Goal: Information Seeking & Learning: Understand process/instructions

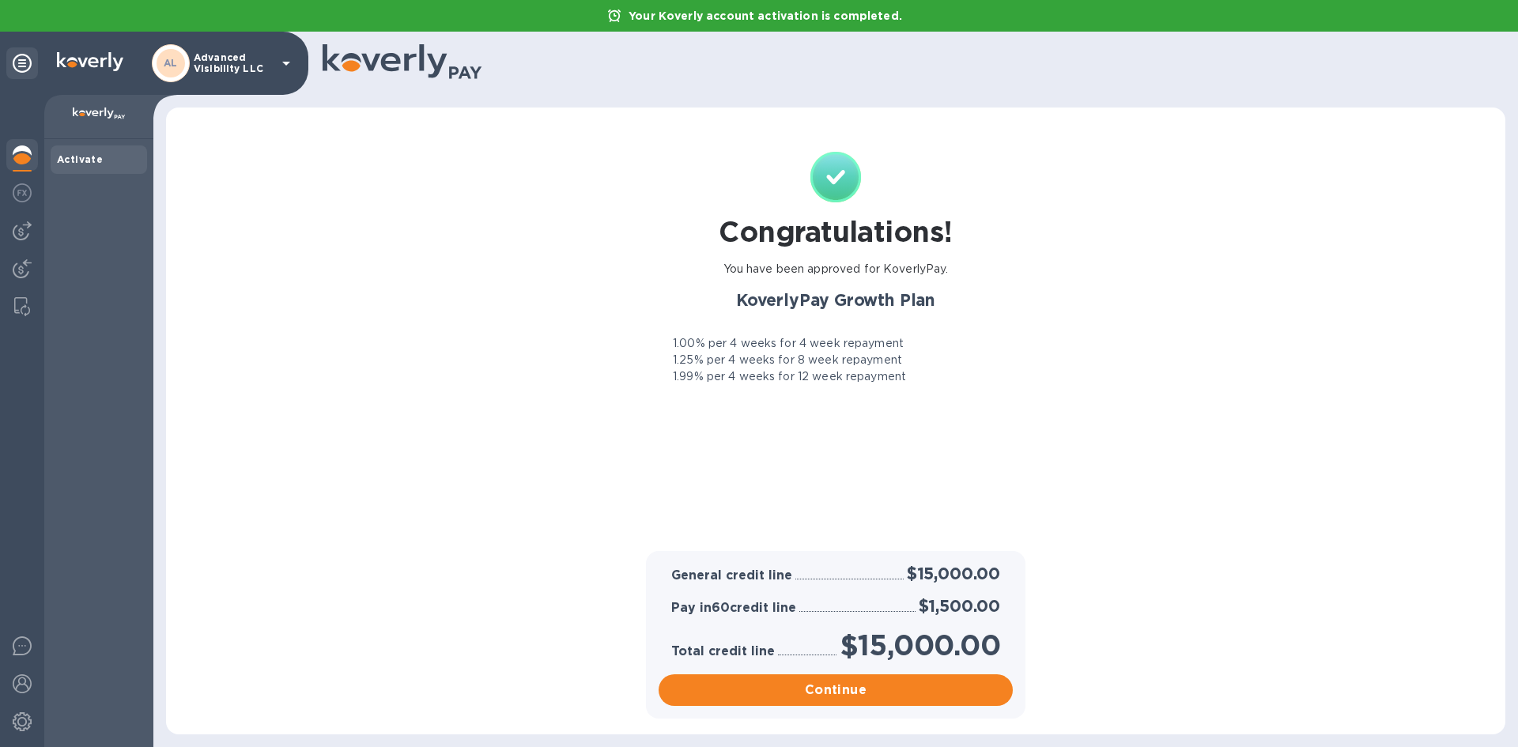
click at [722, 345] on p "1.00% per 4 weeks for 4 week repayment" at bounding box center [788, 343] width 231 height 17
drag, startPoint x: 722, startPoint y: 345, endPoint x: 719, endPoint y: 383, distance: 38.1
click at [719, 383] on div "1.00% per 4 weeks for 4 week repayment 1.25% per 4 weeks for 8 week repayment 1…" at bounding box center [835, 360] width 373 height 50
click at [719, 383] on p "1.99% per 4 weeks for 12 week repayment" at bounding box center [789, 376] width 233 height 17
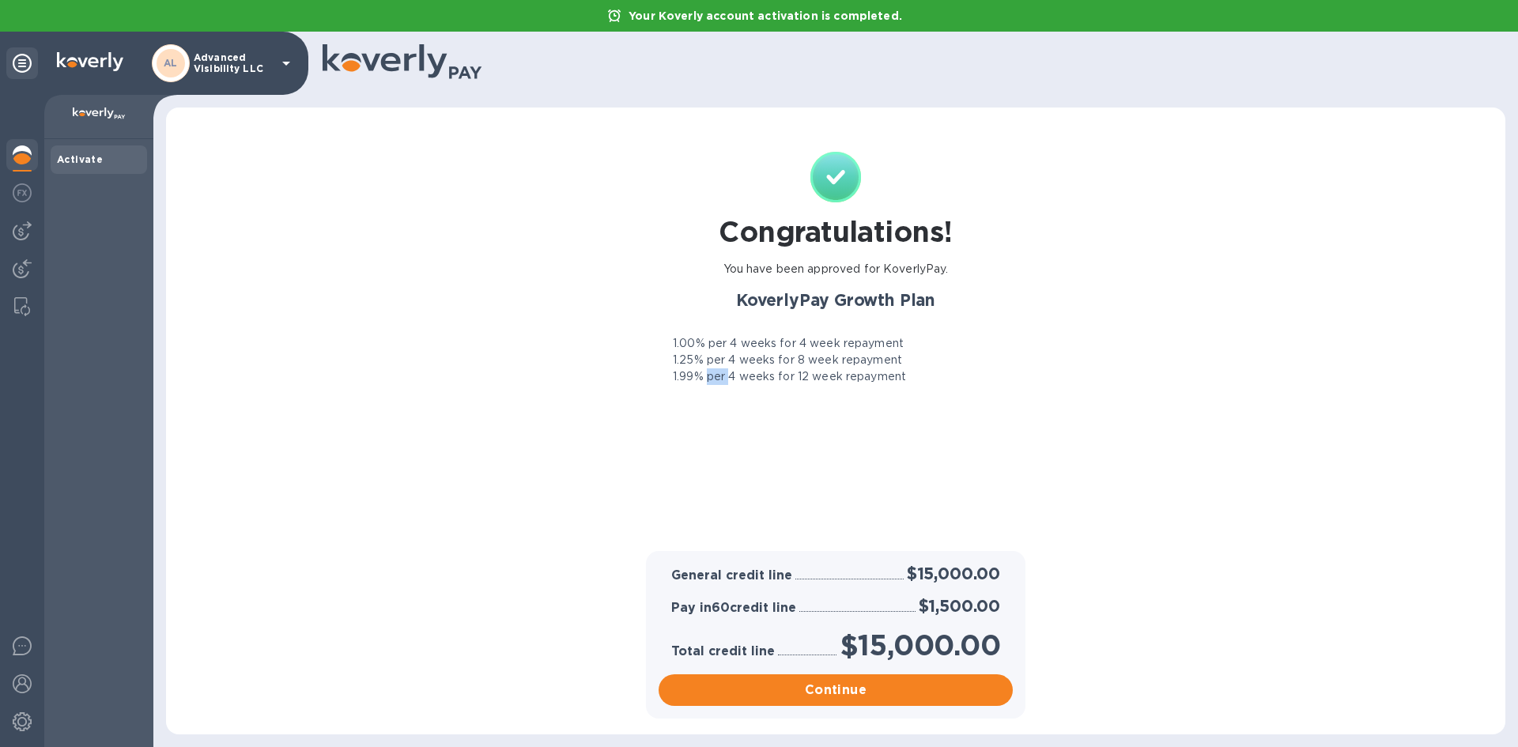
click at [719, 383] on p "1.99% per 4 weeks for 12 week repayment" at bounding box center [789, 376] width 233 height 17
drag, startPoint x: 719, startPoint y: 383, endPoint x: 742, endPoint y: 338, distance: 49.9
click at [742, 338] on div "1.00% per 4 weeks for 4 week repayment 1.25% per 4 weeks for 8 week repayment 1…" at bounding box center [835, 360] width 373 height 50
click at [742, 338] on p "1.00% per 4 weeks for 4 week repayment" at bounding box center [788, 343] width 231 height 17
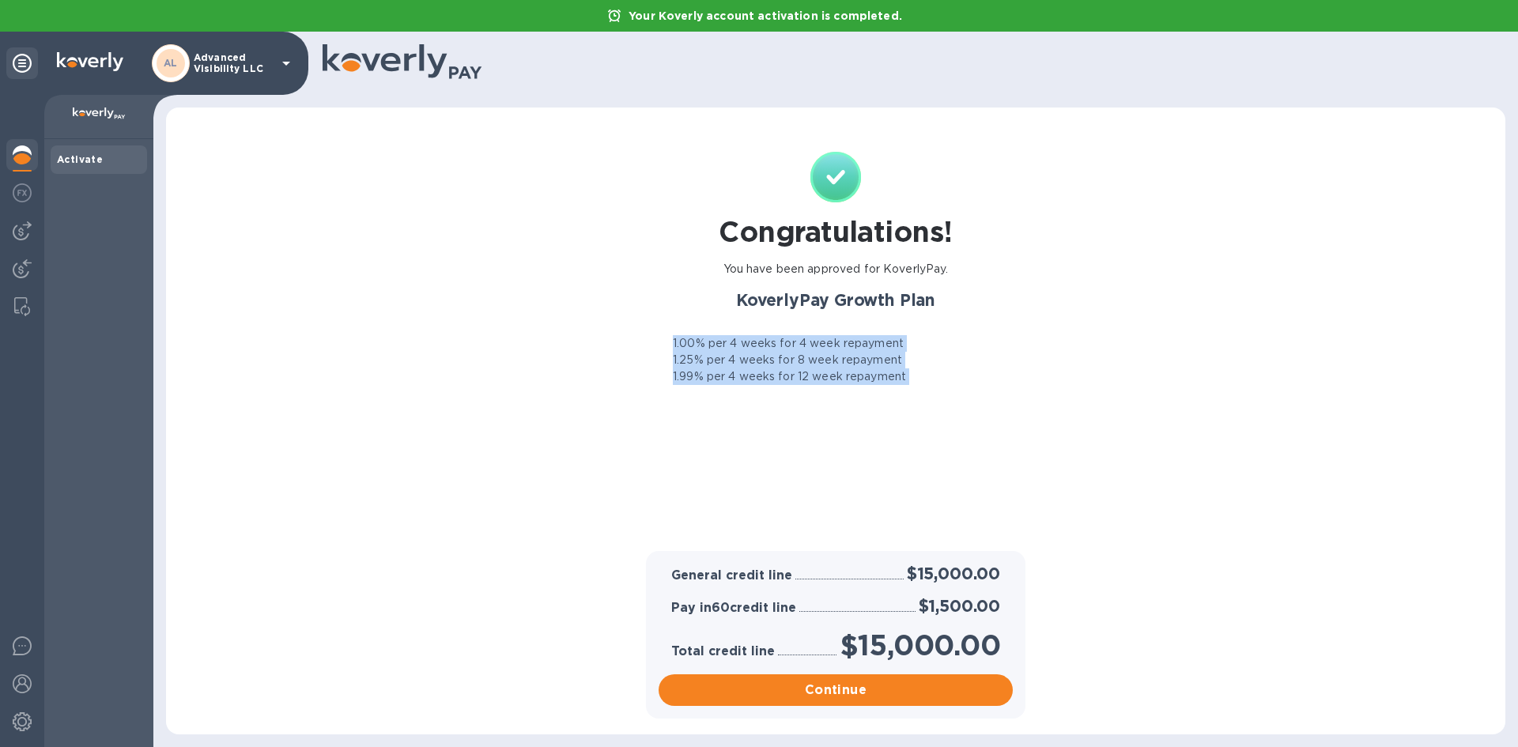
drag, startPoint x: 742, startPoint y: 338, endPoint x: 726, endPoint y: 373, distance: 38.9
click at [726, 373] on div "1.00% per 4 weeks for 4 week repayment 1.25% per 4 weeks for 8 week repayment 1…" at bounding box center [835, 360] width 373 height 50
click at [726, 373] on p "1.99% per 4 weeks for 12 week repayment" at bounding box center [789, 376] width 233 height 17
drag, startPoint x: 726, startPoint y: 373, endPoint x: 741, endPoint y: 340, distance: 36.4
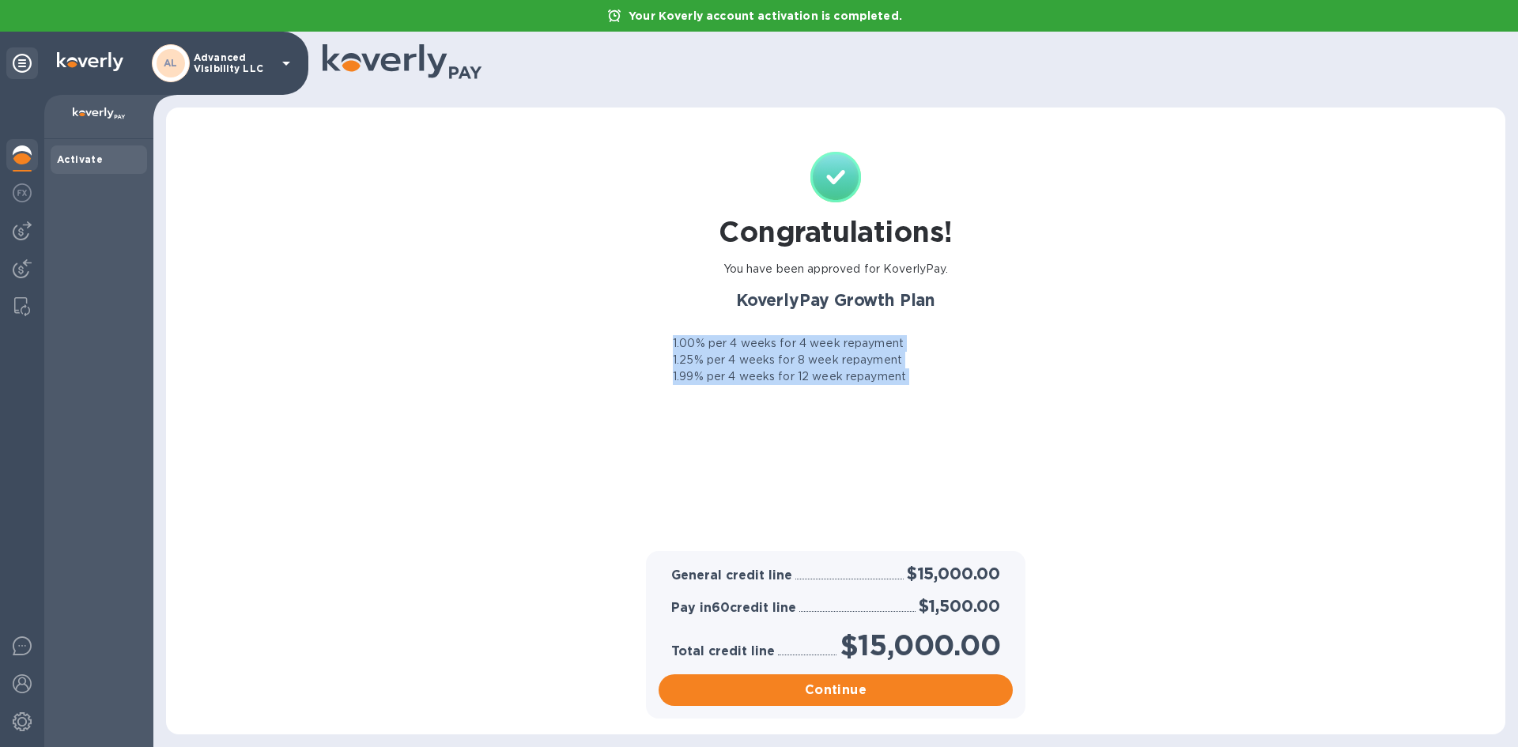
click at [741, 340] on div "1.00% per 4 weeks for 4 week repayment 1.25% per 4 weeks for 8 week repayment 1…" at bounding box center [835, 360] width 373 height 50
click at [741, 340] on p "1.00% per 4 weeks for 4 week repayment" at bounding box center [788, 343] width 231 height 17
drag, startPoint x: 741, startPoint y: 340, endPoint x: 731, endPoint y: 364, distance: 25.5
click at [731, 364] on div "1.00% per 4 weeks for 4 week repayment 1.25% per 4 weeks for 8 week repayment 1…" at bounding box center [835, 360] width 373 height 50
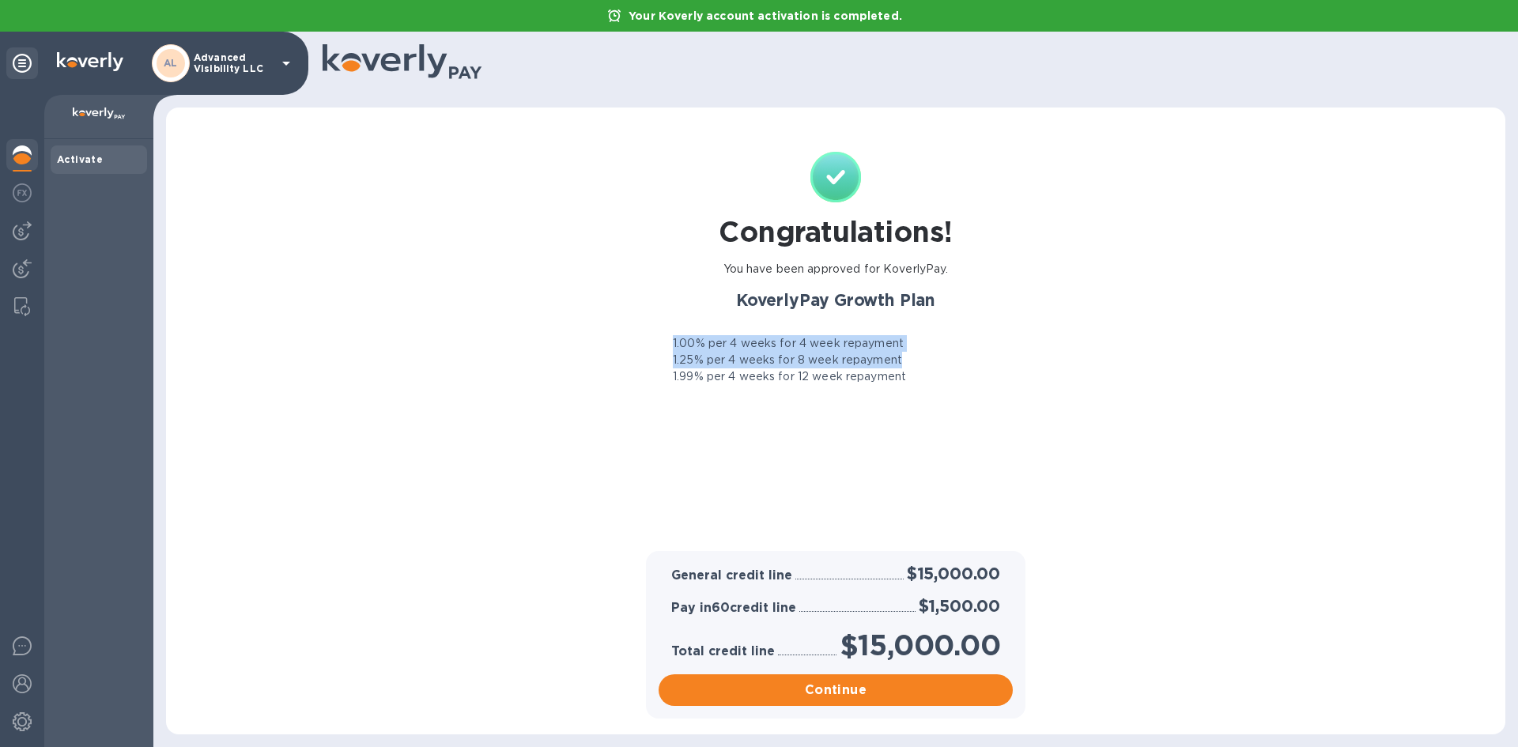
click at [731, 364] on p "1.25% per 4 weeks for 8 week repayment" at bounding box center [787, 360] width 229 height 17
drag, startPoint x: 731, startPoint y: 364, endPoint x: 737, endPoint y: 342, distance: 22.8
click at [737, 342] on div "1.00% per 4 weeks for 4 week repayment 1.25% per 4 weeks for 8 week repayment 1…" at bounding box center [835, 360] width 373 height 50
click at [737, 342] on p "1.00% per 4 weeks for 4 week repayment" at bounding box center [788, 343] width 231 height 17
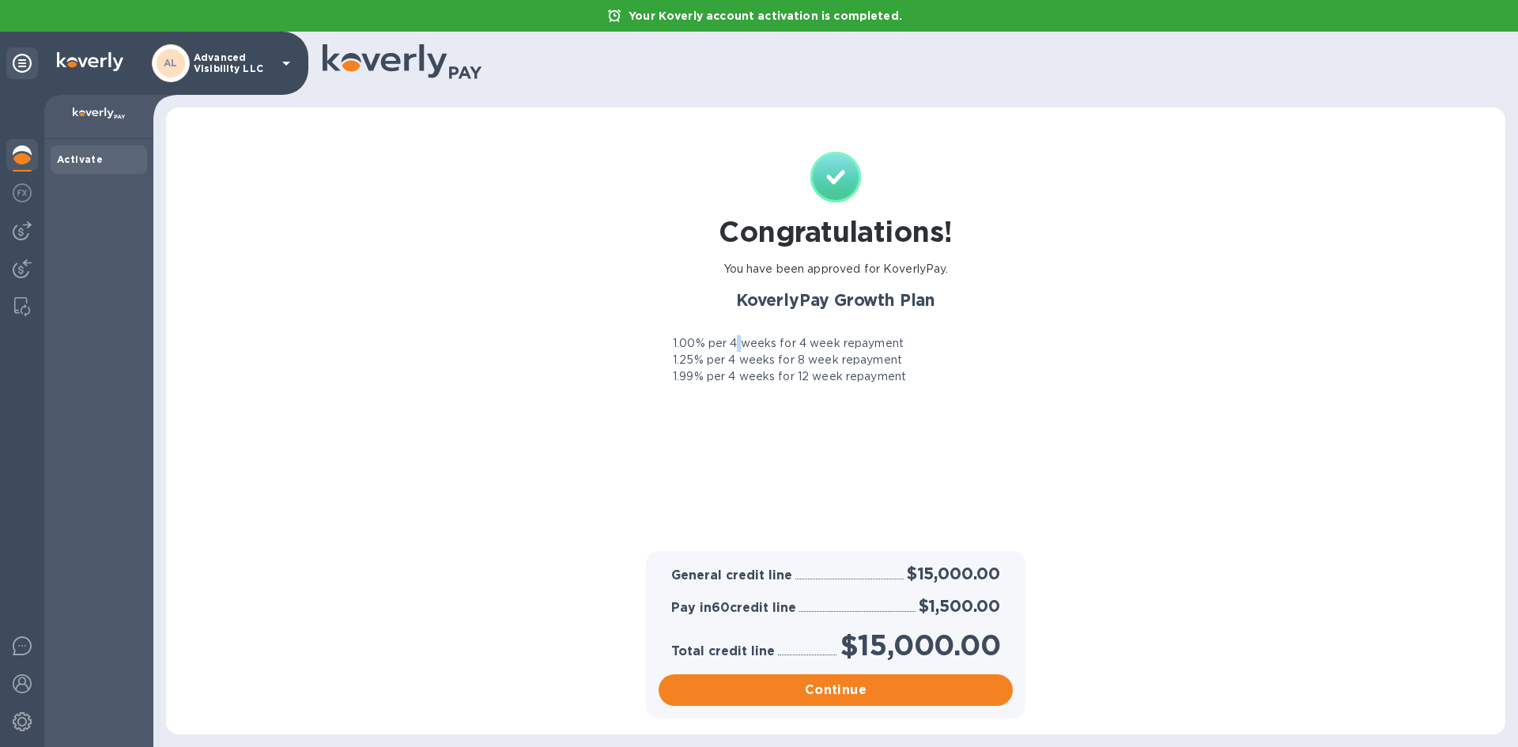
click at [737, 342] on p "1.00% per 4 weeks for 4 week repayment" at bounding box center [788, 343] width 231 height 17
drag, startPoint x: 737, startPoint y: 342, endPoint x: 726, endPoint y: 359, distance: 20.6
click at [726, 359] on div "1.00% per 4 weeks for 4 week repayment 1.25% per 4 weeks for 8 week repayment 1…" at bounding box center [835, 360] width 373 height 50
click at [726, 359] on p "1.25% per 4 weeks for 8 week repayment" at bounding box center [787, 360] width 229 height 17
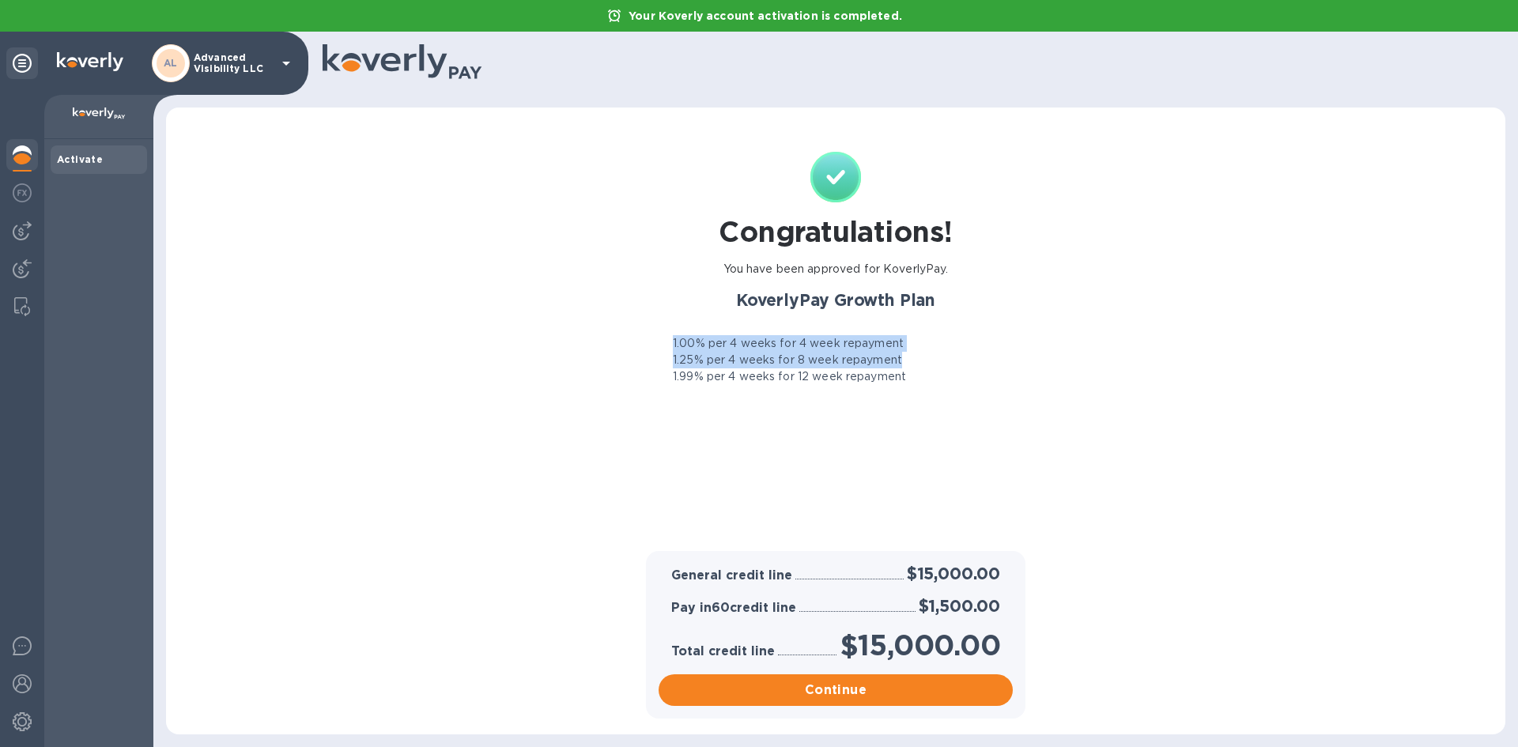
drag, startPoint x: 726, startPoint y: 359, endPoint x: 727, endPoint y: 339, distance: 19.8
click at [727, 339] on div "1.00% per 4 weeks for 4 week repayment 1.25% per 4 weeks for 8 week repayment 1…" at bounding box center [835, 360] width 373 height 50
click at [727, 339] on p "1.00% per 4 weeks for 4 week repayment" at bounding box center [788, 343] width 231 height 17
drag, startPoint x: 727, startPoint y: 339, endPoint x: 712, endPoint y: 368, distance: 32.2
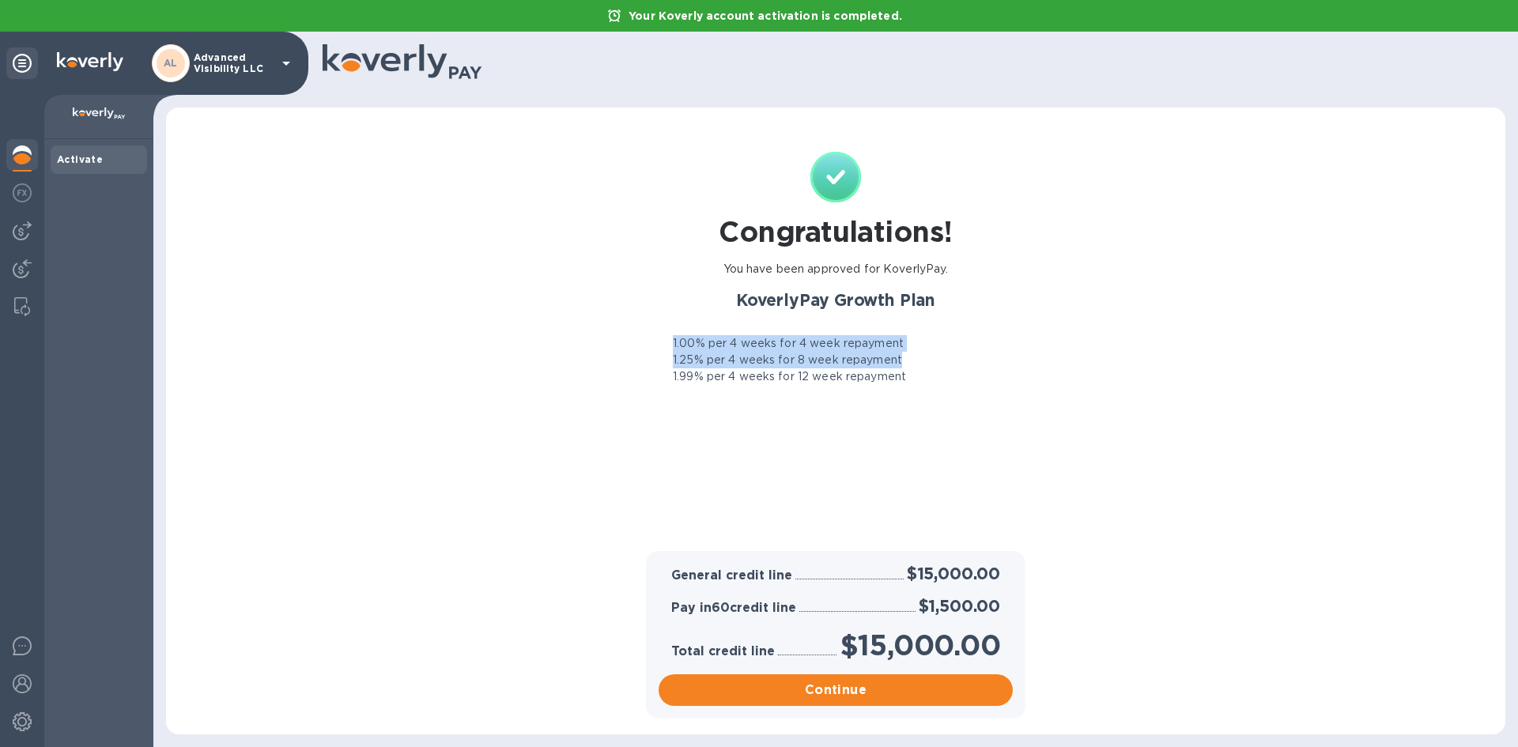
click at [712, 368] on div "1.00% per 4 weeks for 4 week repayment 1.25% per 4 weeks for 8 week repayment 1…" at bounding box center [835, 360] width 373 height 50
click at [712, 368] on p "1.25% per 4 weeks for 8 week repayment" at bounding box center [787, 360] width 229 height 17
drag, startPoint x: 712, startPoint y: 368, endPoint x: 717, endPoint y: 343, distance: 25.0
click at [717, 343] on div "1.00% per 4 weeks for 4 week repayment 1.25% per 4 weeks for 8 week repayment 1…" at bounding box center [835, 360] width 373 height 50
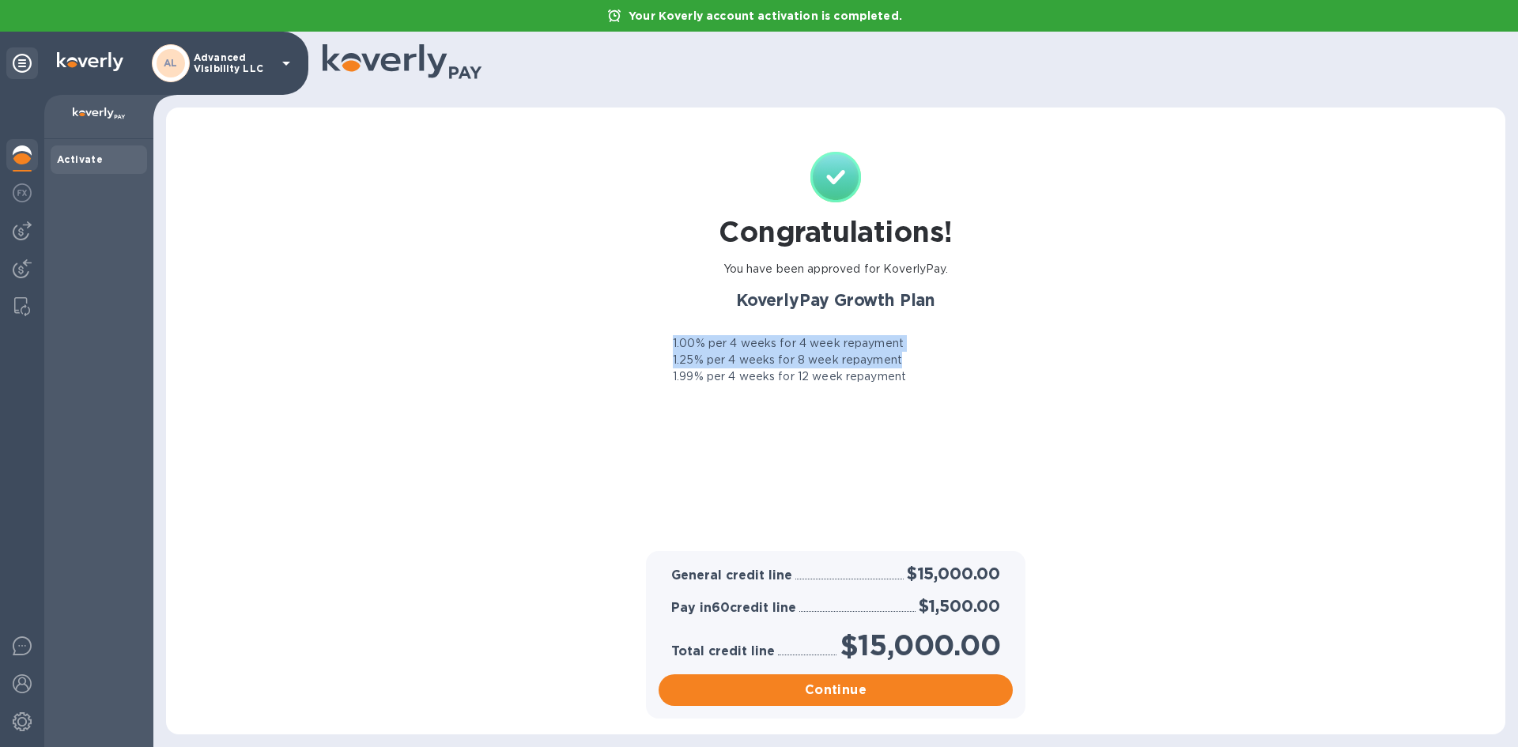
click at [717, 343] on p "1.00% per 4 weeks for 4 week repayment" at bounding box center [788, 343] width 231 height 17
drag, startPoint x: 717, startPoint y: 343, endPoint x: 711, endPoint y: 360, distance: 18.5
click at [711, 360] on div "1.00% per 4 weeks for 4 week repayment 1.25% per 4 weeks for 8 week repayment 1…" at bounding box center [835, 360] width 373 height 50
click at [711, 360] on p "1.25% per 4 weeks for 8 week repayment" at bounding box center [787, 360] width 229 height 17
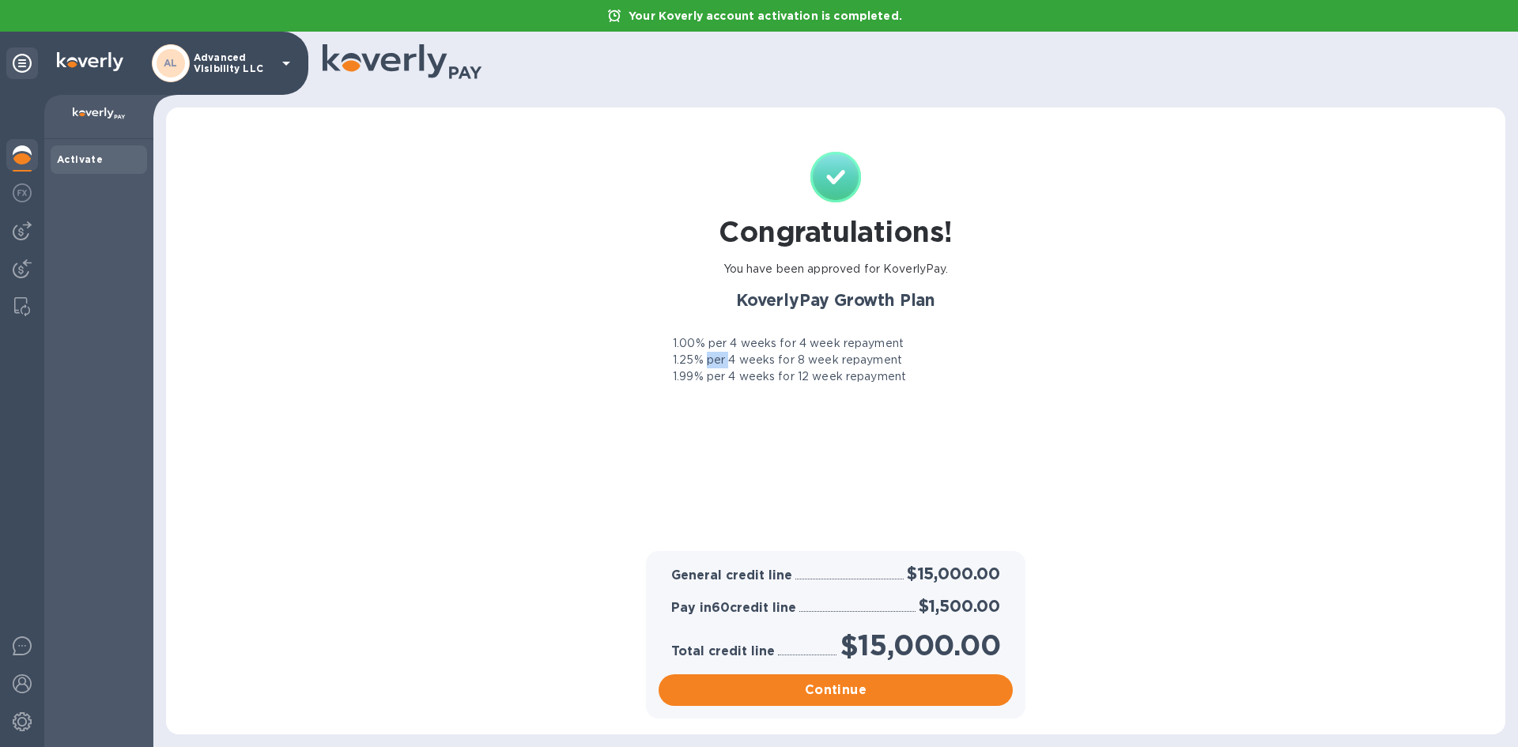
click at [711, 360] on p "1.25% per 4 weeks for 8 week repayment" at bounding box center [787, 360] width 229 height 17
drag, startPoint x: 711, startPoint y: 360, endPoint x: 713, endPoint y: 337, distance: 23.8
click at [713, 337] on div "1.00% per 4 weeks for 4 week repayment 1.25% per 4 weeks for 8 week repayment 1…" at bounding box center [835, 360] width 373 height 50
click at [713, 337] on p "1.00% per 4 weeks for 4 week repayment" at bounding box center [788, 343] width 231 height 17
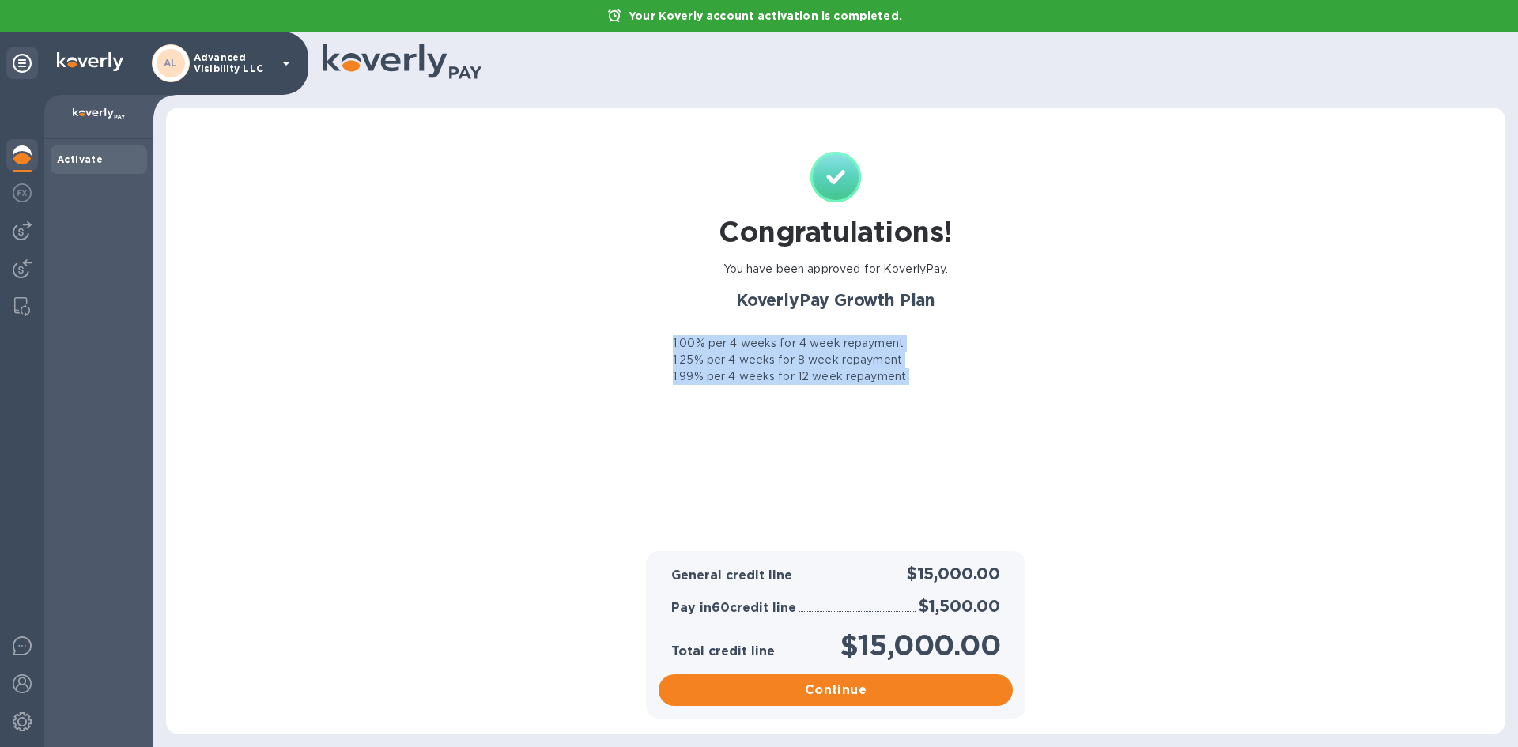
drag, startPoint x: 713, startPoint y: 337, endPoint x: 694, endPoint y: 372, distance: 40.3
click at [694, 372] on div "1.00% per 4 weeks for 4 week repayment 1.25% per 4 weeks for 8 week repayment 1…" at bounding box center [835, 360] width 373 height 50
click at [694, 372] on p "1.99% per 4 weeks for 12 week repayment" at bounding box center [789, 376] width 233 height 17
